Goal: Transaction & Acquisition: Subscribe to service/newsletter

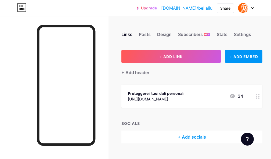
click at [190, 9] on link "[DOMAIN_NAME]/bellaliu" at bounding box center [186, 8] width 51 height 6
click at [157, 7] on link "Upgrade" at bounding box center [146, 8] width 20 height 4
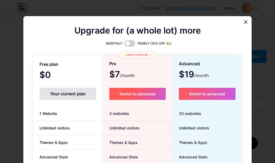
click at [141, 92] on span "Switch to advanced" at bounding box center [137, 94] width 36 height 5
click at [121, 96] on button "Switch to advanced" at bounding box center [137, 94] width 56 height 12
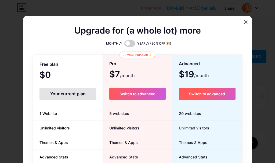
click at [209, 97] on button "Switch to advanced" at bounding box center [207, 94] width 57 height 12
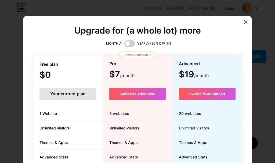
click at [87, 91] on div "Your current plan" at bounding box center [67, 94] width 57 height 12
drag, startPoint x: 54, startPoint y: 101, endPoint x: 34, endPoint y: 28, distance: 74.9
click at [34, 28] on div "Upgrade for (a whole lot) more" at bounding box center [137, 33] width 209 height 13
